Goal: Information Seeking & Learning: Find specific fact

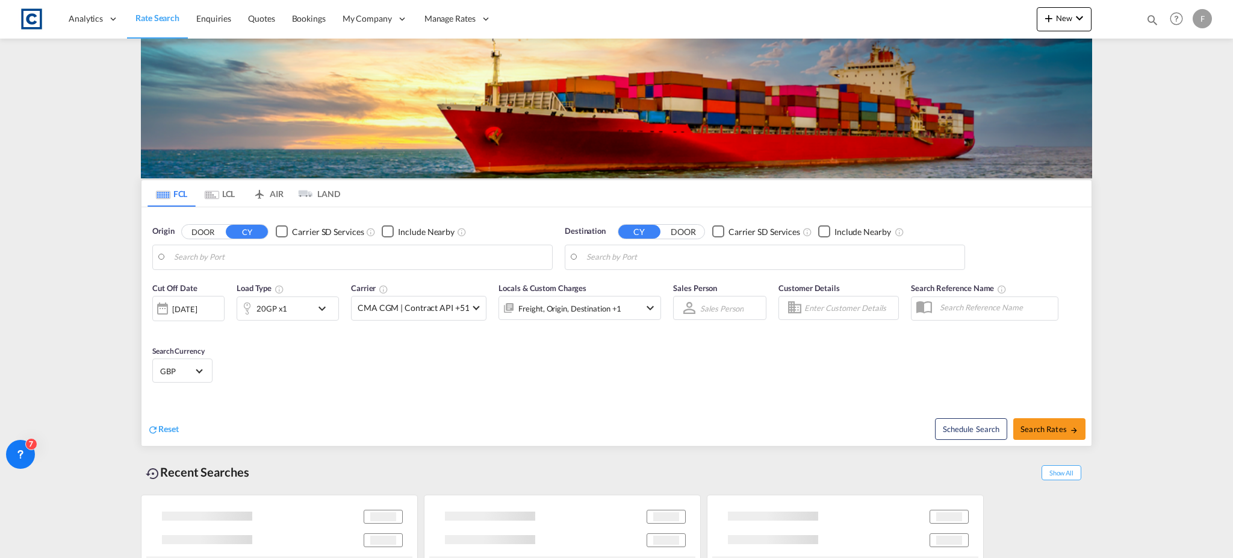
type input "GB-IG6, [GEOGRAPHIC_DATA]"
type input "Sohar, OMSOH"
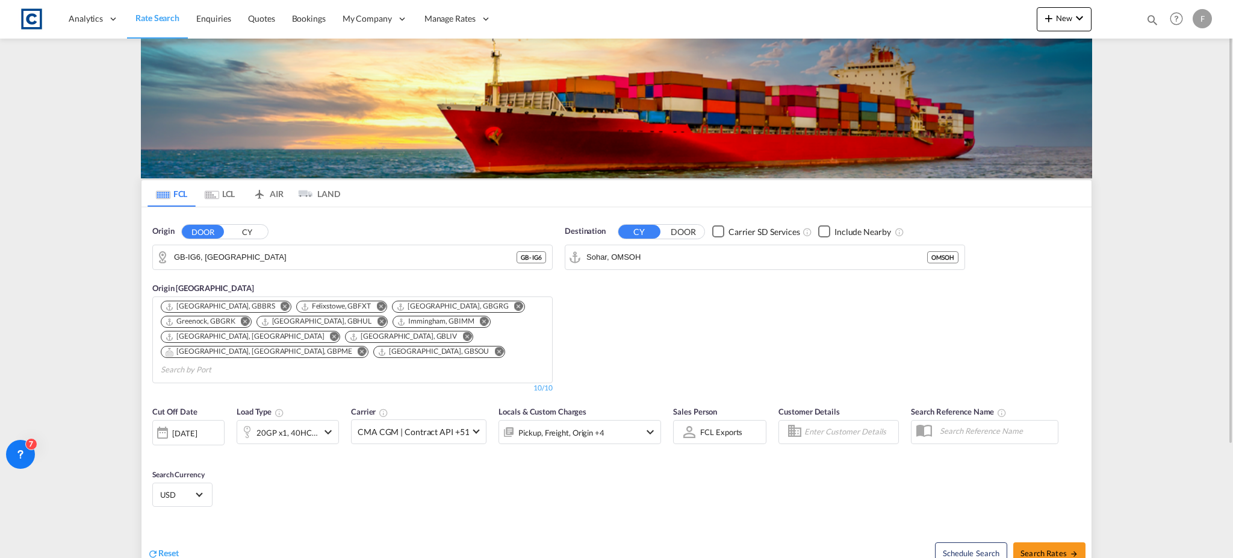
click at [232, 256] on input "GB-IG6, [GEOGRAPHIC_DATA]" at bounding box center [345, 257] width 343 height 18
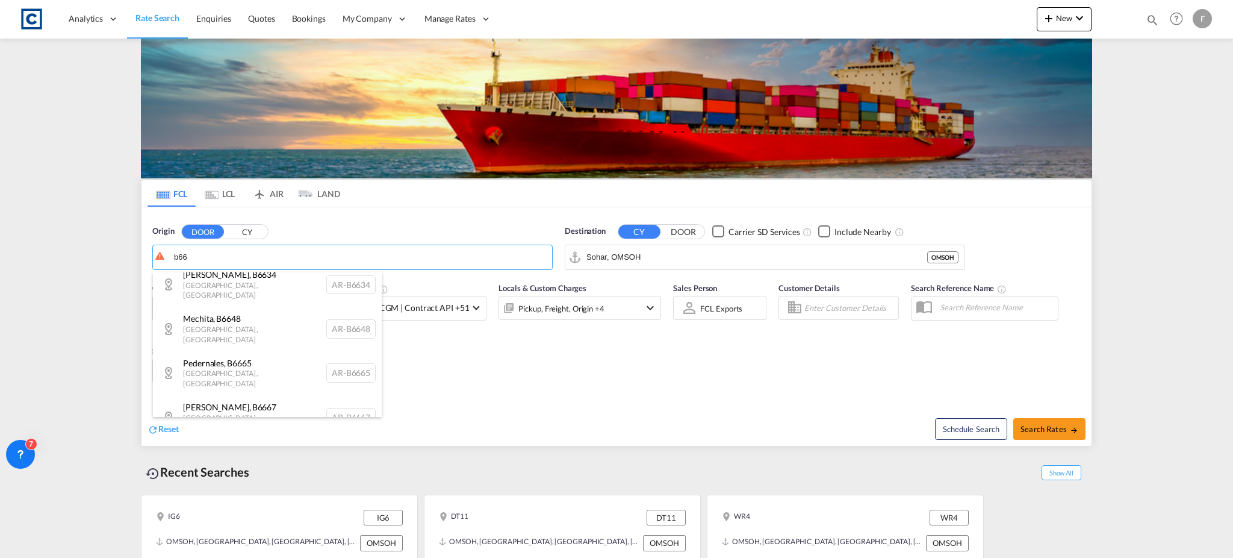
scroll to position [831, 0]
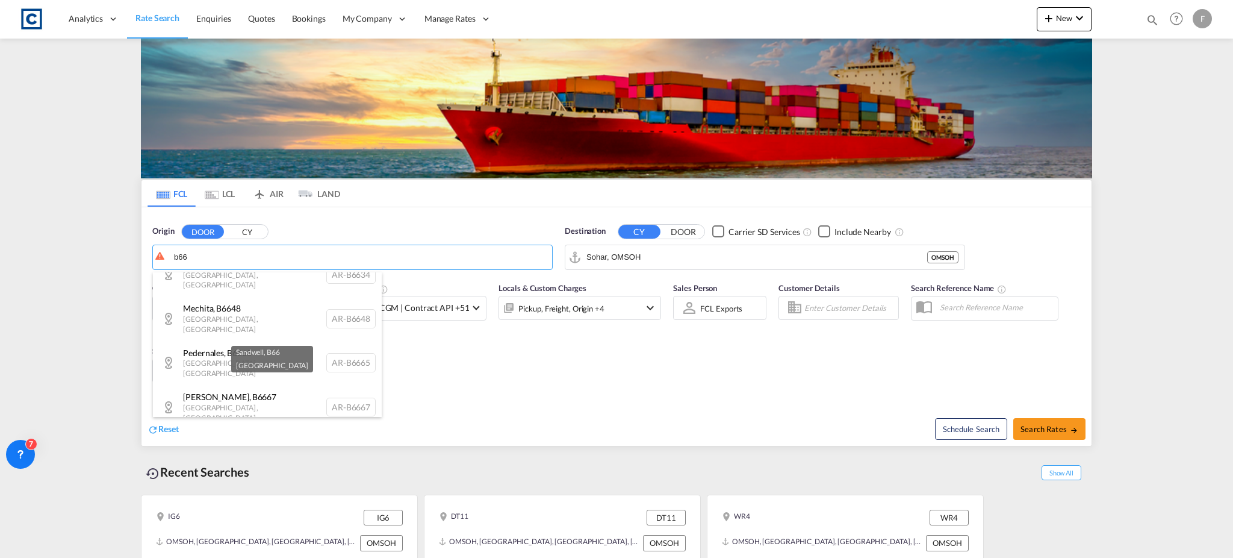
click at [275, 429] on div "Sandwell , B66 [GEOGRAPHIC_DATA] [GEOGRAPHIC_DATA]-B66" at bounding box center [267, 447] width 229 height 36
type input "GB-B66, Sandwell"
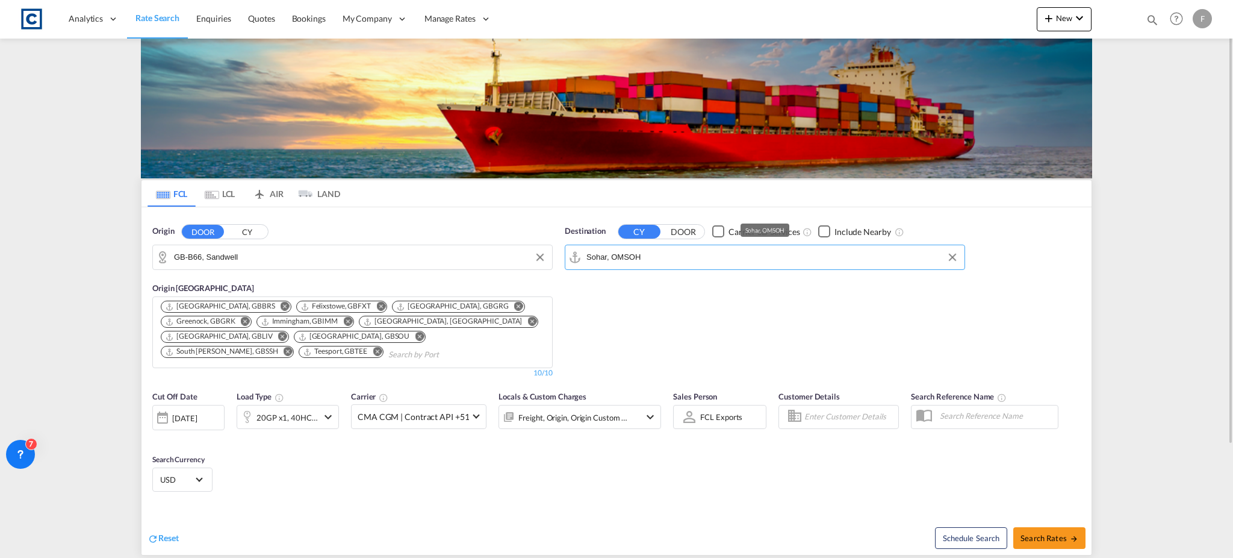
click at [631, 256] on input "Sohar, OMSOH" at bounding box center [772, 257] width 372 height 18
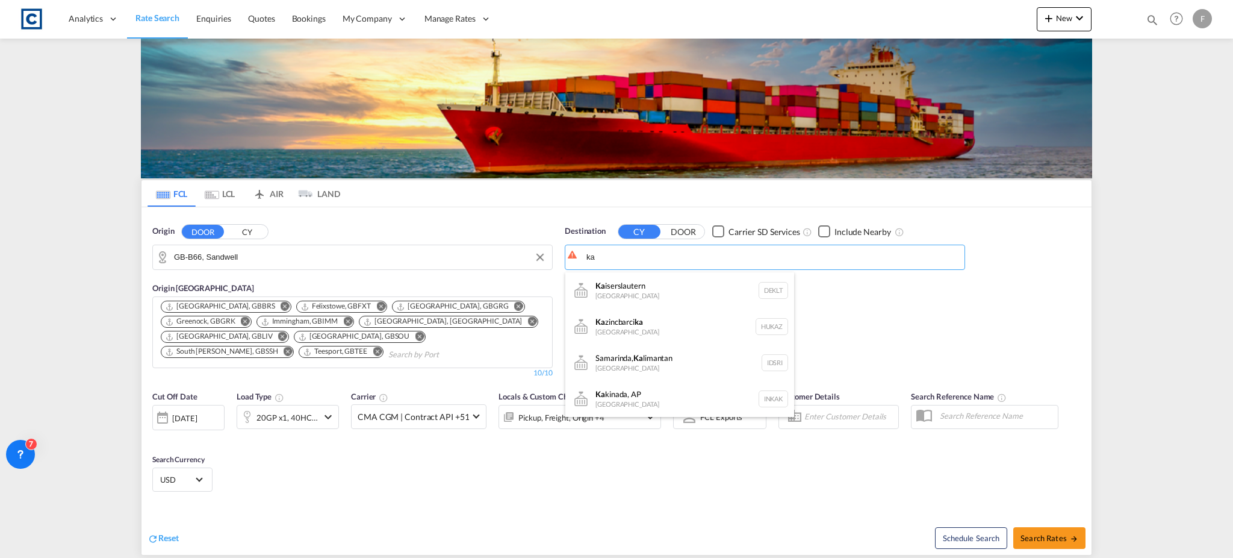
type input "ka"
